Goal: Find specific page/section

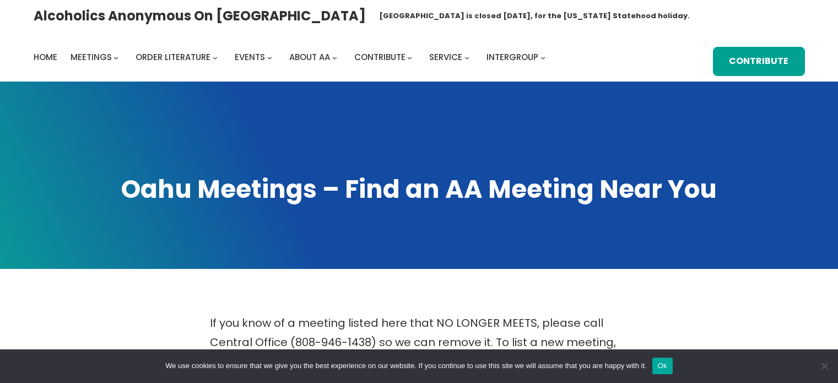
scroll to position [383, 0]
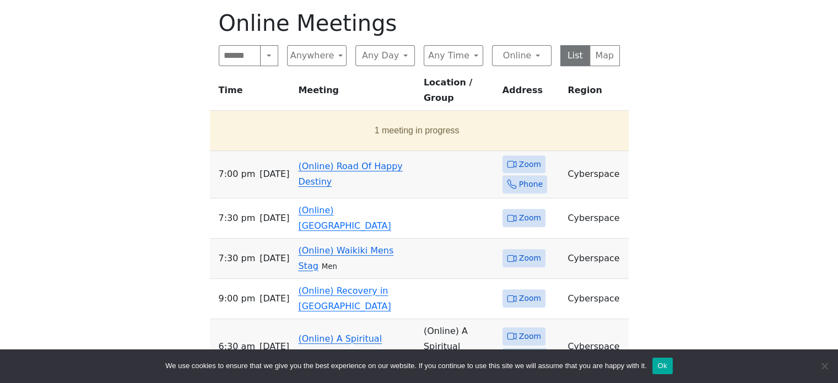
click at [312, 245] on link "(Online) Waikiki Mens Stag" at bounding box center [345, 258] width 95 height 26
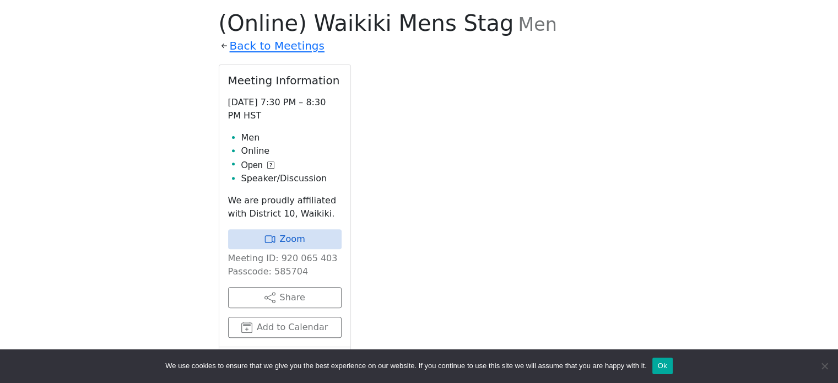
scroll to position [384, 0]
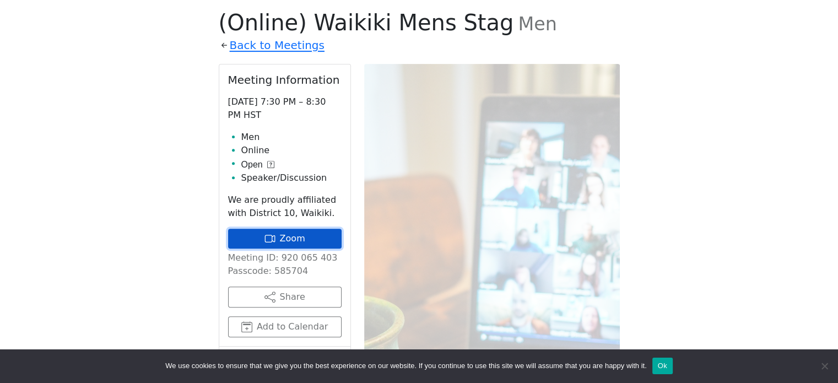
click at [309, 241] on link "Zoom" at bounding box center [284, 239] width 113 height 20
click at [295, 14] on span "(Online) Waikiki Mens Stag" at bounding box center [366, 22] width 295 height 25
click at [223, 46] on icon at bounding box center [224, 45] width 11 height 11
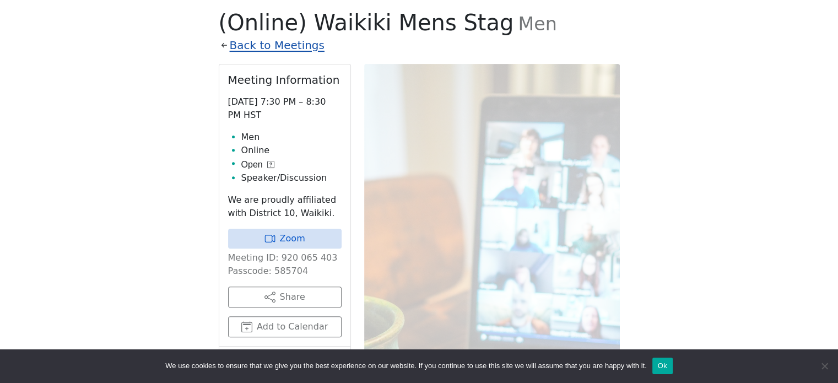
click at [237, 45] on link "Back to Meetings" at bounding box center [277, 45] width 95 height 19
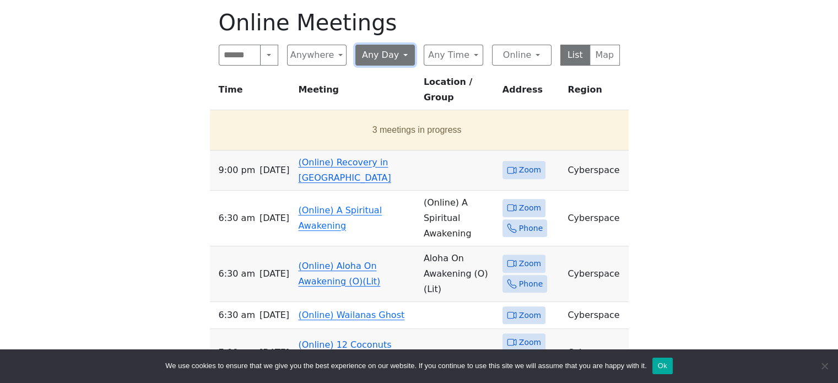
click at [403, 56] on button "Any Day" at bounding box center [384, 55] width 59 height 21
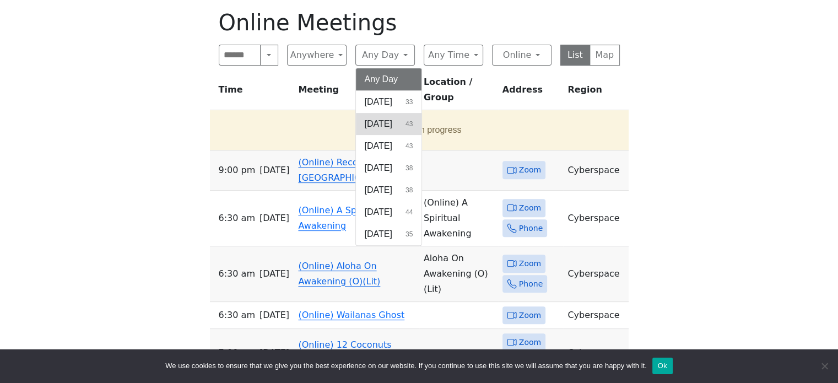
click at [386, 128] on span "[DATE]" at bounding box center [379, 123] width 28 height 13
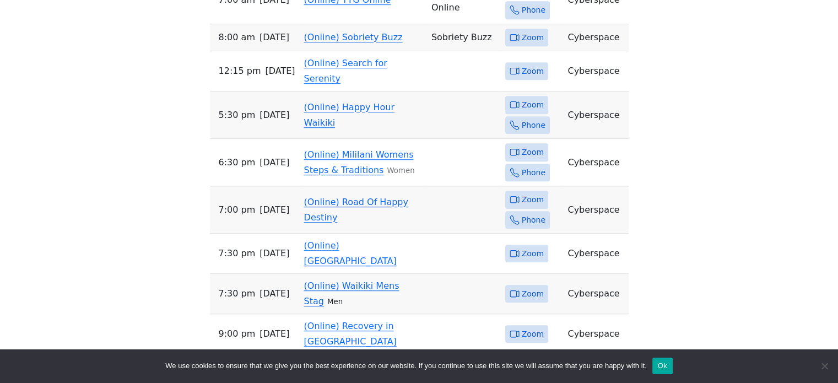
scroll to position [672, 0]
